Goal: Check status: Check status

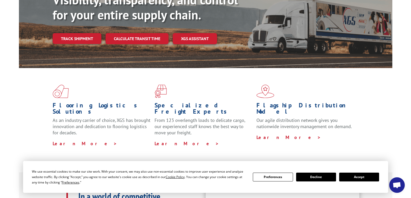
scroll to position [78, 0]
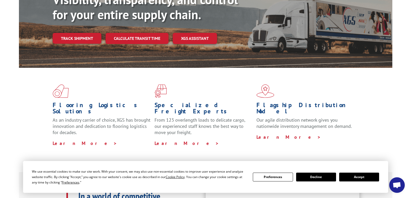
click at [75, 20] on div "Visibility, transparency, and control for your entire supply chain. Track shipm…" at bounding box center [222, 28] width 339 height 72
click at [84, 33] on link "Track shipment" at bounding box center [77, 38] width 49 height 11
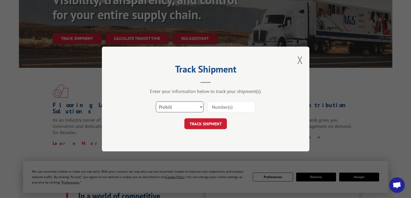
click at [202, 108] on select "Select category... Probill BOL PO" at bounding box center [180, 107] width 48 height 11
select select "bol"
click at [156, 102] on select "Select category... Probill BOL PO" at bounding box center [180, 107] width 48 height 11
click at [220, 108] on input at bounding box center [231, 107] width 48 height 11
paste input "5524030"
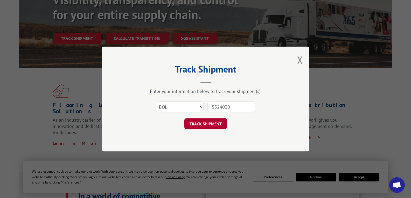
type input "5524030"
click at [212, 121] on button "TRACK SHIPMENT" at bounding box center [205, 123] width 43 height 11
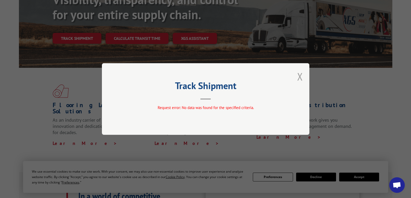
click at [301, 78] on button "Close modal" at bounding box center [300, 77] width 6 height 14
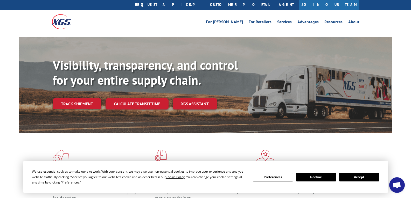
scroll to position [0, 0]
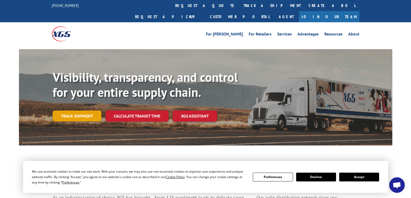
click at [81, 111] on link "Track shipment" at bounding box center [77, 116] width 49 height 11
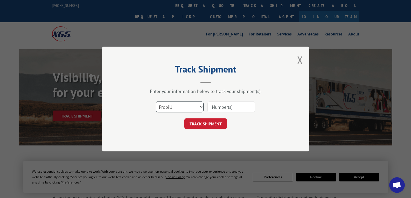
click at [199, 107] on select "Select category... Probill BOL PO" at bounding box center [180, 107] width 48 height 11
select select "bol"
click at [156, 102] on select "Select category... Probill BOL PO" at bounding box center [180, 107] width 48 height 11
click at [219, 108] on input at bounding box center [231, 107] width 48 height 11
paste input "5524030"
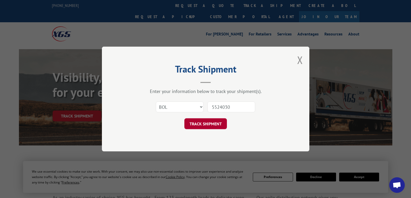
type input "5524030"
click at [215, 124] on button "TRACK SHIPMENT" at bounding box center [205, 123] width 43 height 11
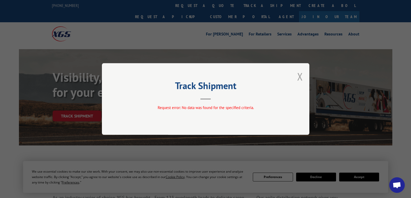
click at [297, 78] on button "Close modal" at bounding box center [300, 77] width 6 height 14
